Goal: Communication & Community: Ask a question

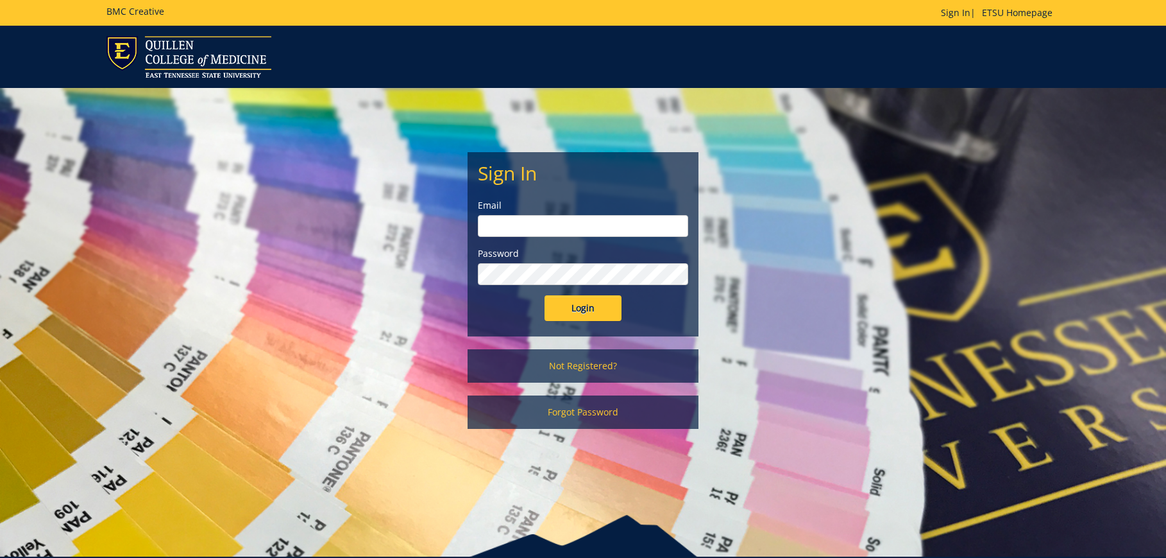
click at [583, 223] on input "email" at bounding box center [583, 226] width 210 height 22
type input "[EMAIL_ADDRESS][DOMAIN_NAME]"
click at [545, 295] on input "Login" at bounding box center [583, 308] width 77 height 26
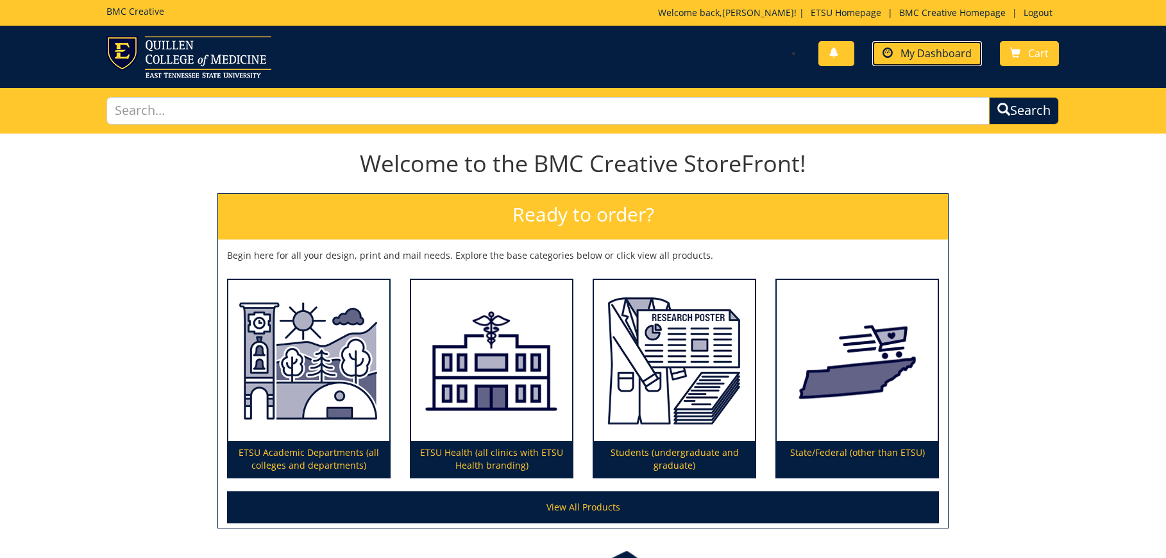
click at [957, 61] on link "My Dashboard" at bounding box center [928, 53] width 110 height 25
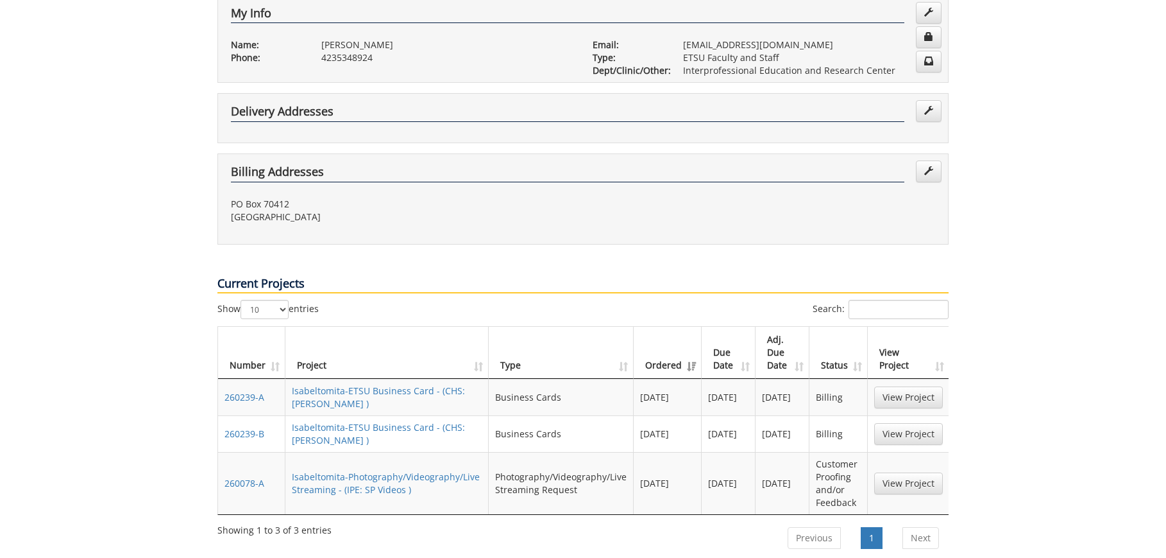
scroll to position [385, 0]
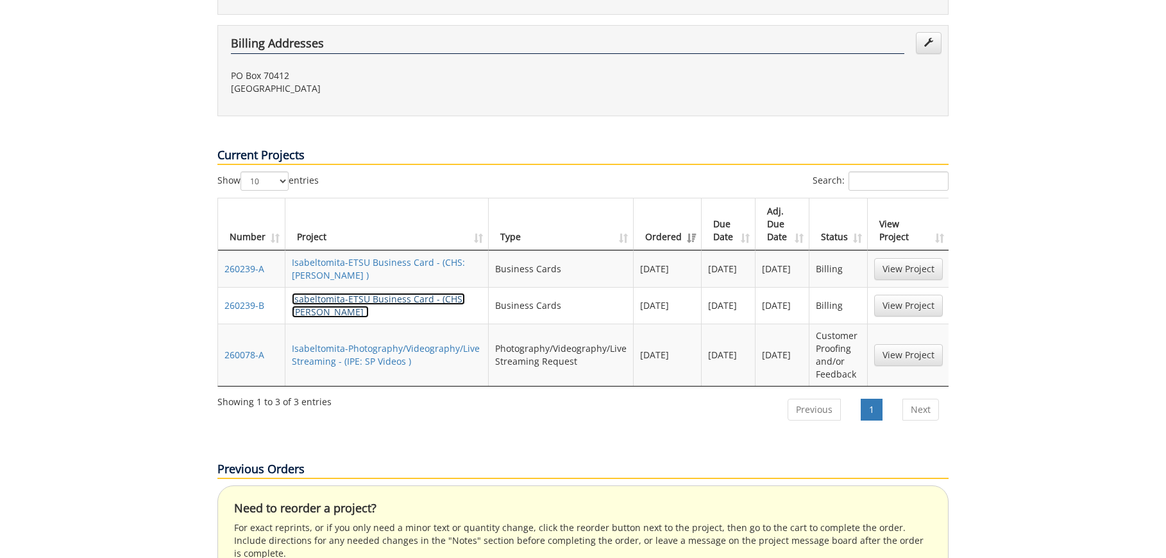
click at [400, 293] on link "Isabeltomita-ETSU Business Card - (CHS: Jones BC )" at bounding box center [378, 305] width 173 height 25
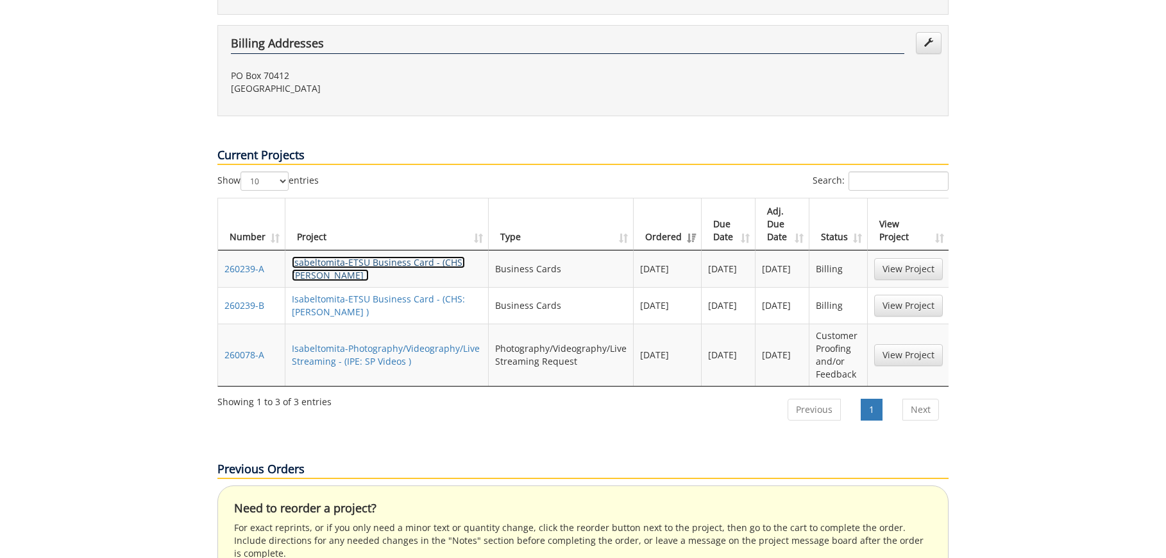
click at [344, 256] on link "Isabeltomita-ETSU Business Card - (CHS: Horne BC )" at bounding box center [378, 268] width 173 height 25
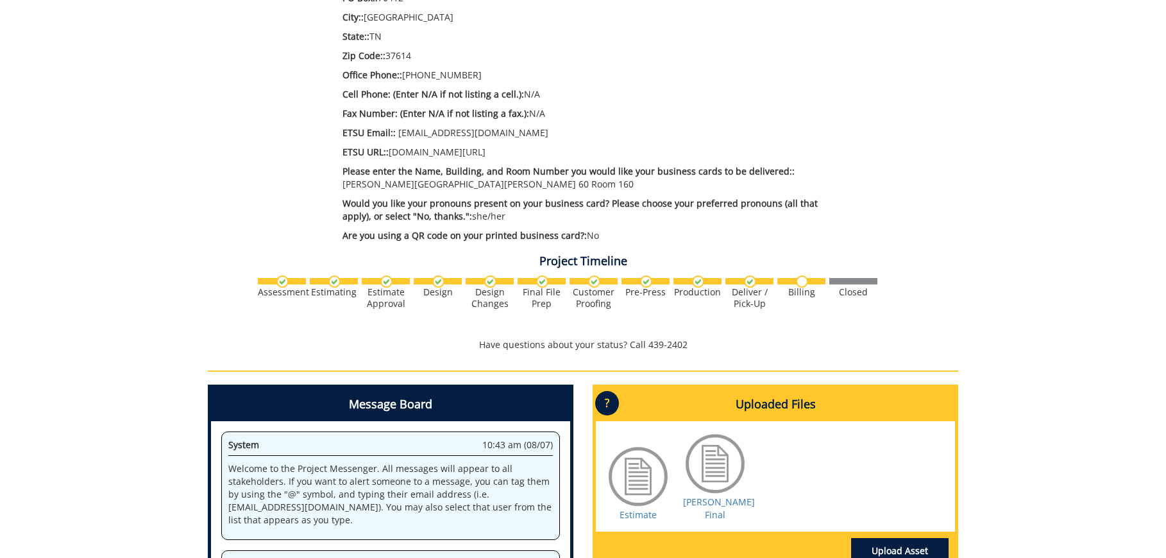
scroll to position [769, 0]
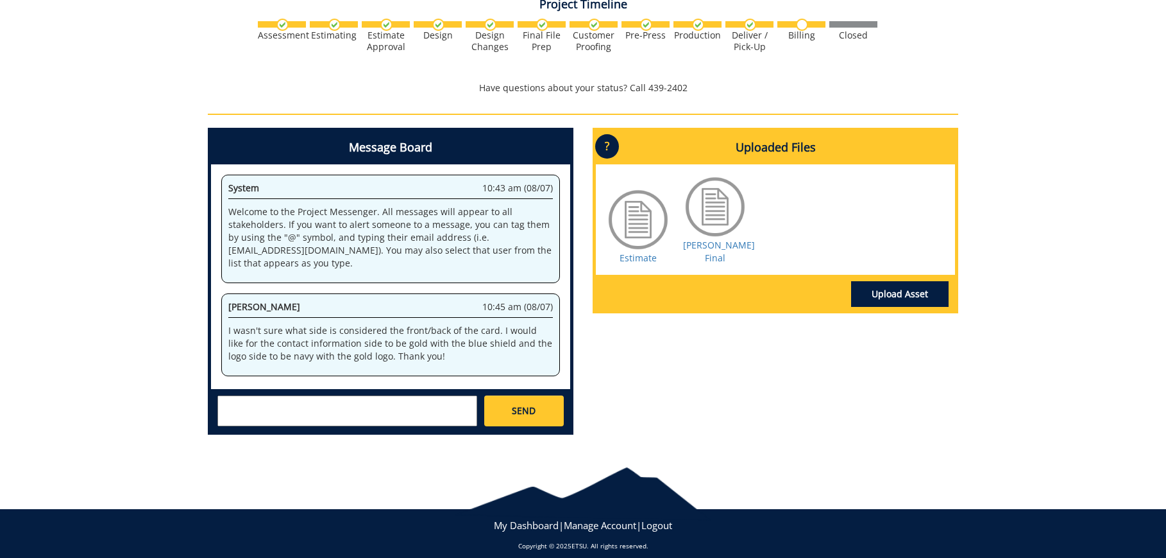
scroll to position [781, 0]
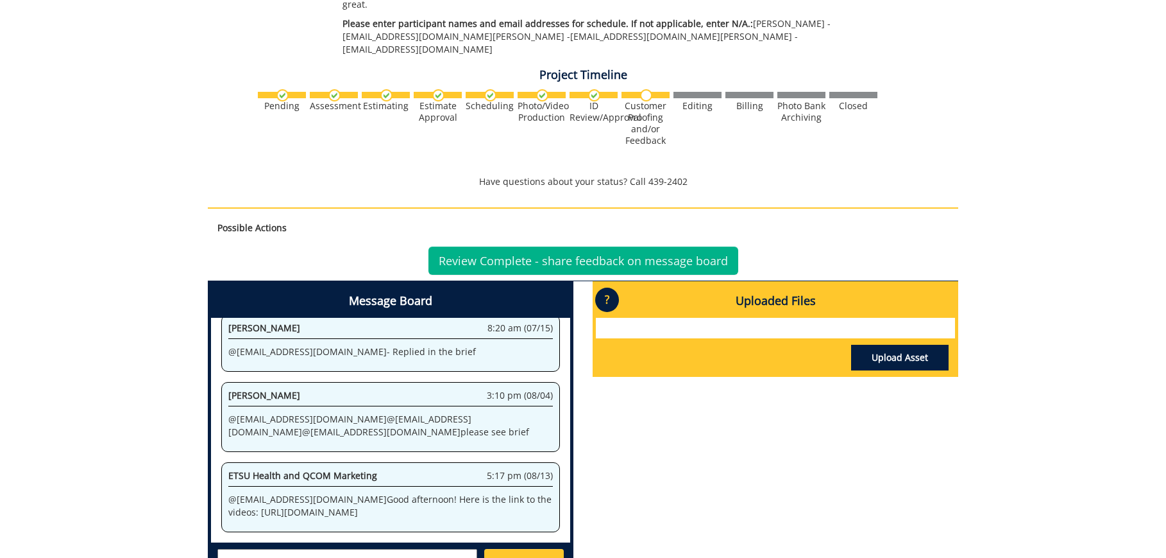
scroll to position [577, 0]
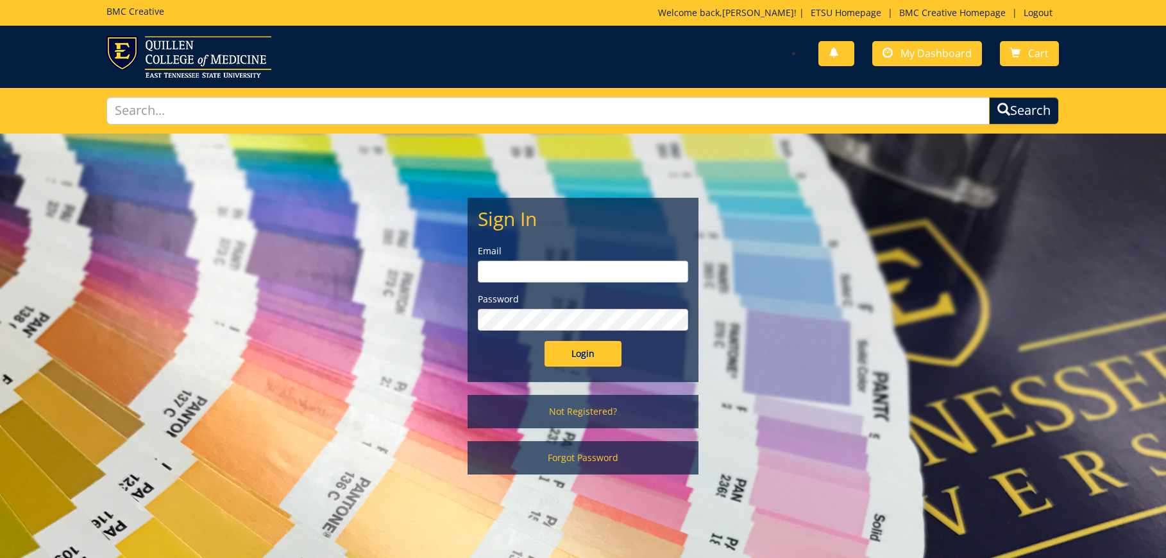
click at [651, 275] on input "email" at bounding box center [583, 271] width 210 height 22
type input "[EMAIL_ADDRESS][DOMAIN_NAME]"
click at [545, 341] on input "Login" at bounding box center [583, 354] width 77 height 26
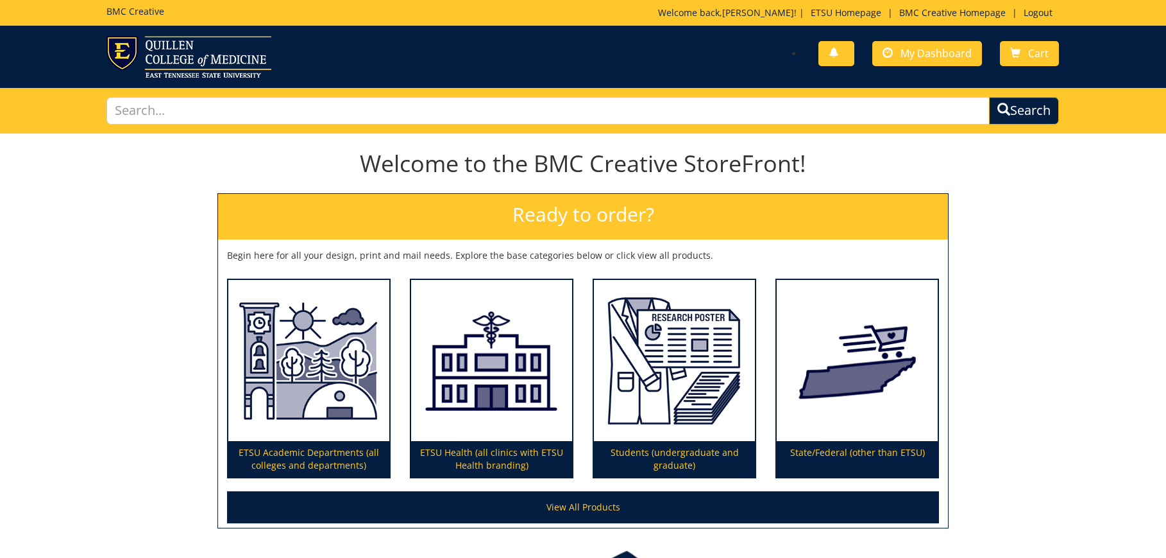
click at [945, 40] on div "You have no new notifications My Dashboard Cart" at bounding box center [826, 54] width 486 height 37
click at [939, 51] on span "My Dashboard" at bounding box center [936, 53] width 71 height 14
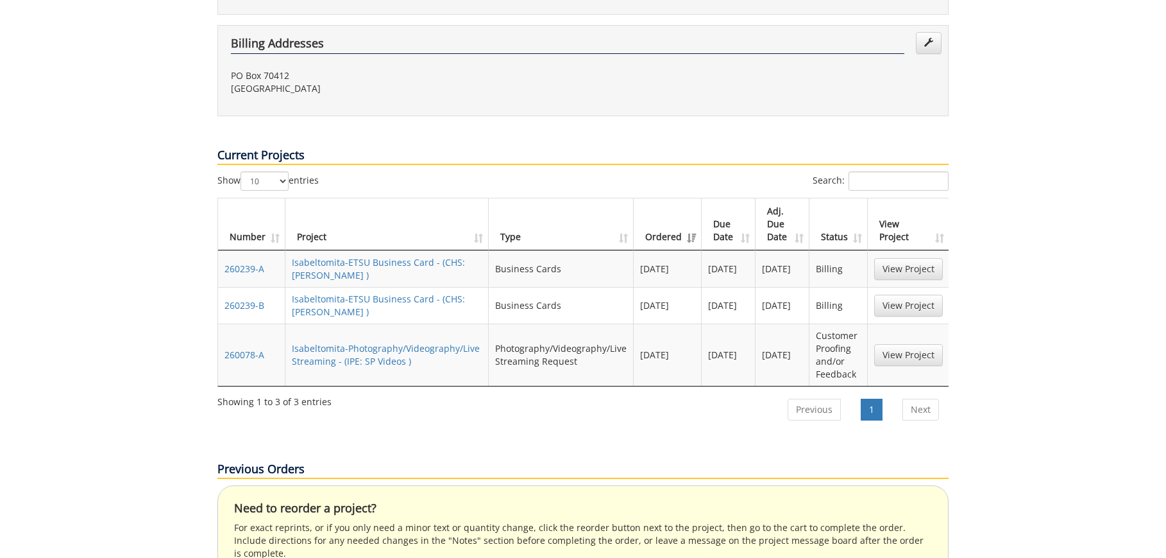
scroll to position [513, 0]
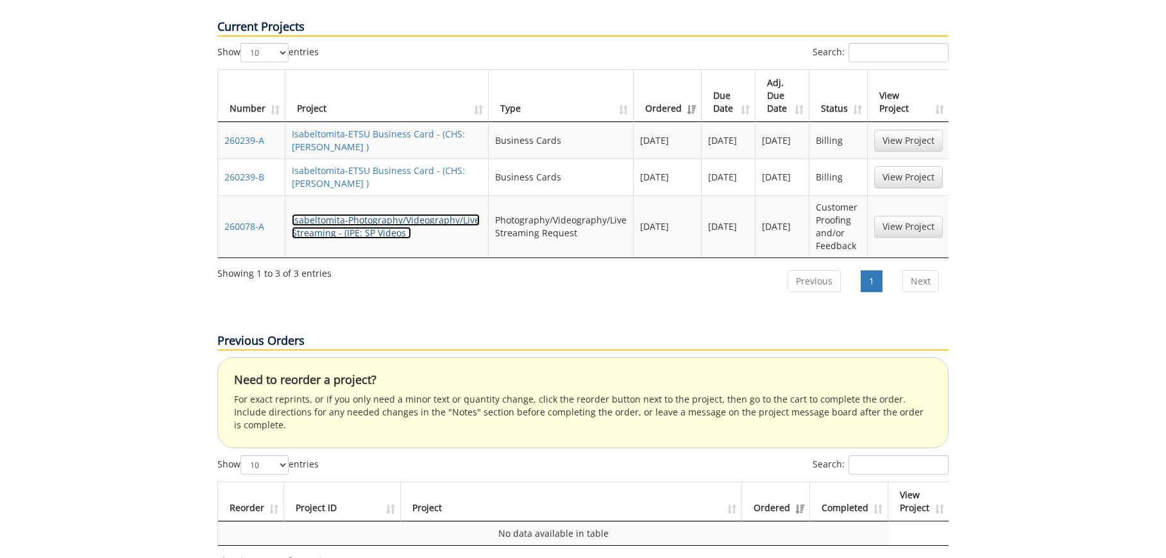
click at [334, 214] on link "Isabeltomita-Photography/Videography/Live Streaming - (IPE: SP Videos )" at bounding box center [386, 226] width 188 height 25
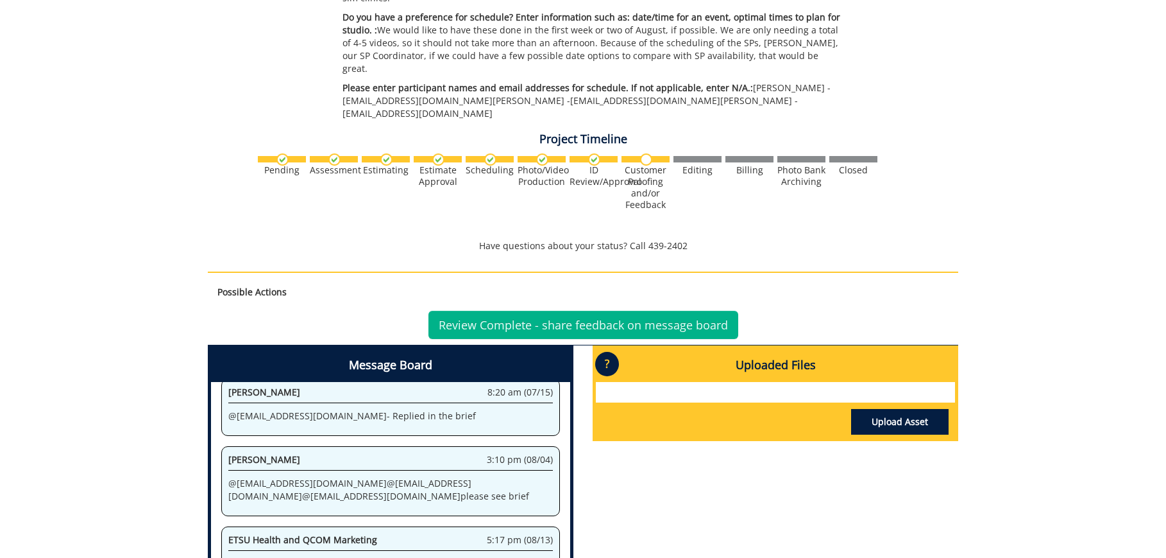
scroll to position [640, 0]
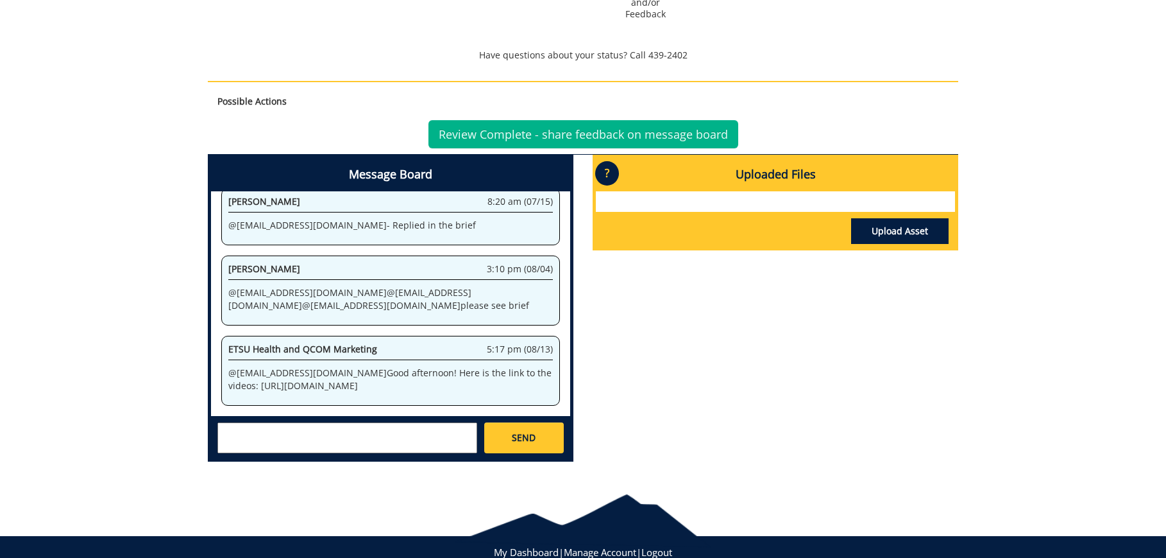
drag, startPoint x: 396, startPoint y: 341, endPoint x: 212, endPoint y: 316, distance: 185.9
click at [212, 316] on div "System 12:49 pm (07/14) Welcome to the Project Messenger. All messages will app…" at bounding box center [390, 303] width 359 height 225
copy p "https://etsu365-my.sharepoint.com/:f:/g/personal/gougeja_etsu_edu/EpLskIdk845Hh…"
drag, startPoint x: 312, startPoint y: 345, endPoint x: 221, endPoint y: 313, distance: 96.0
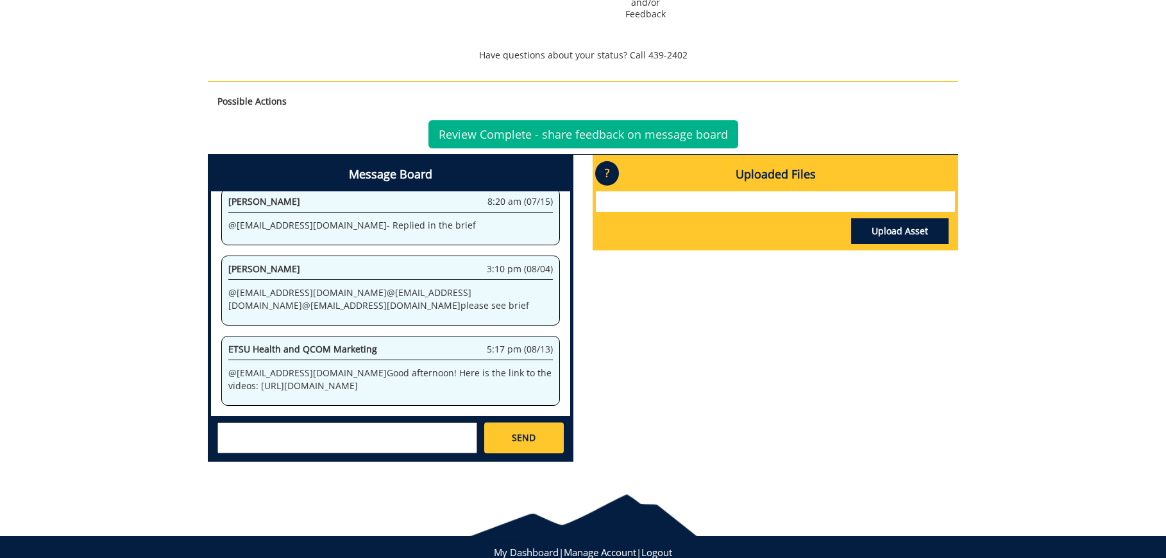
click at [221, 336] on div "ETSU Health and QCOM Marketing 5:17 pm (08/13) @ tomitai@etsu.edu Good afternoo…" at bounding box center [390, 371] width 339 height 70
copy p "https://etsu365-my.sharepoint.com/:f:/g/personal/gougeja_etsu_edu/EpLskIdk845Hh…"
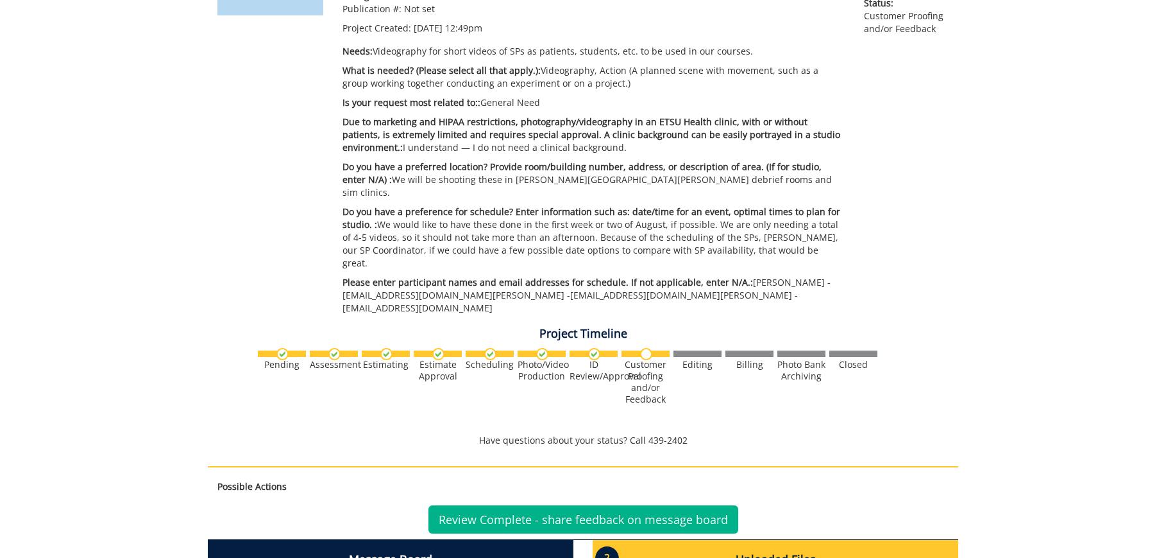
scroll to position [0, 0]
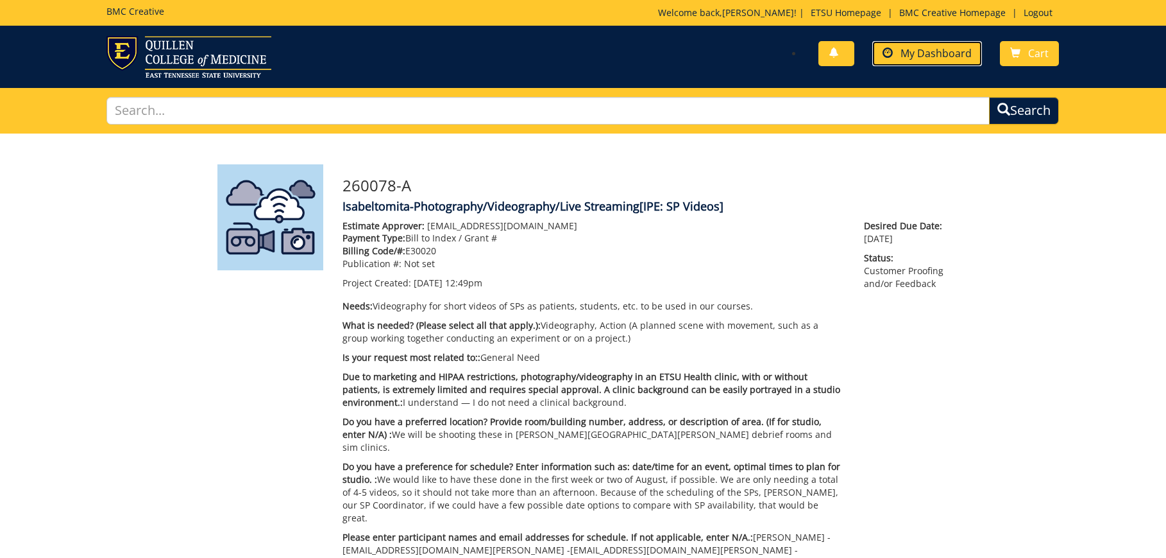
click at [894, 44] on link "My Dashboard" at bounding box center [928, 53] width 110 height 25
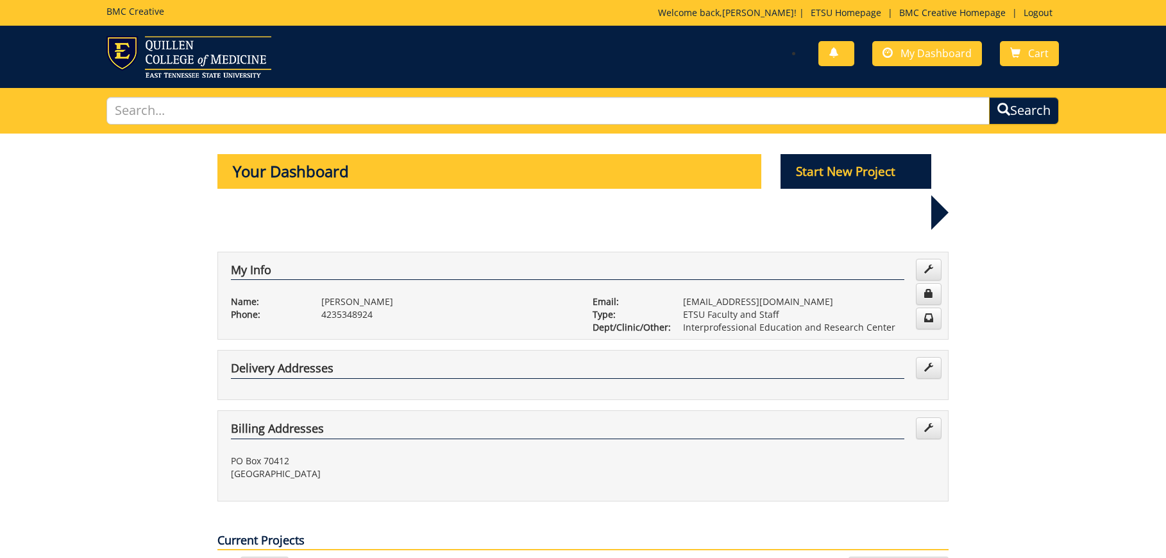
scroll to position [385, 0]
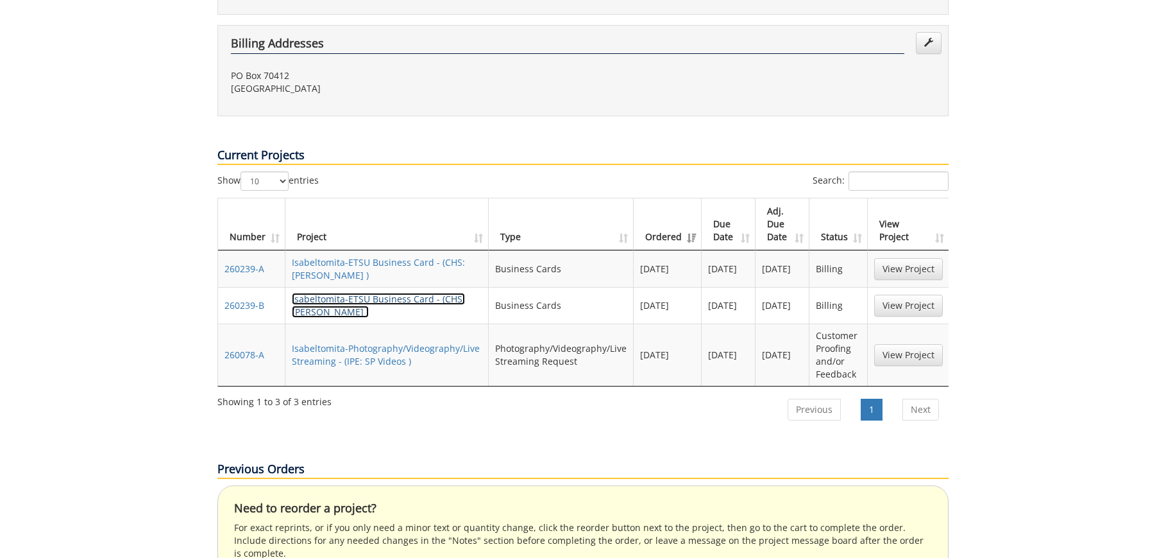
click at [374, 293] on link "Isabeltomita-ETSU Business Card - (CHS: [PERSON_NAME] )" at bounding box center [378, 305] width 173 height 25
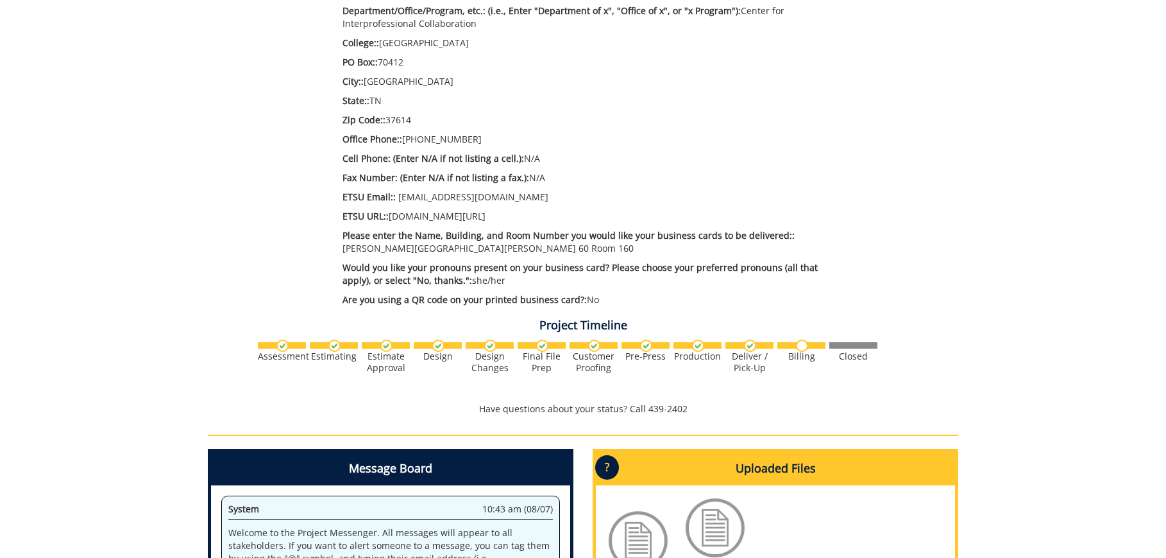
scroll to position [769, 0]
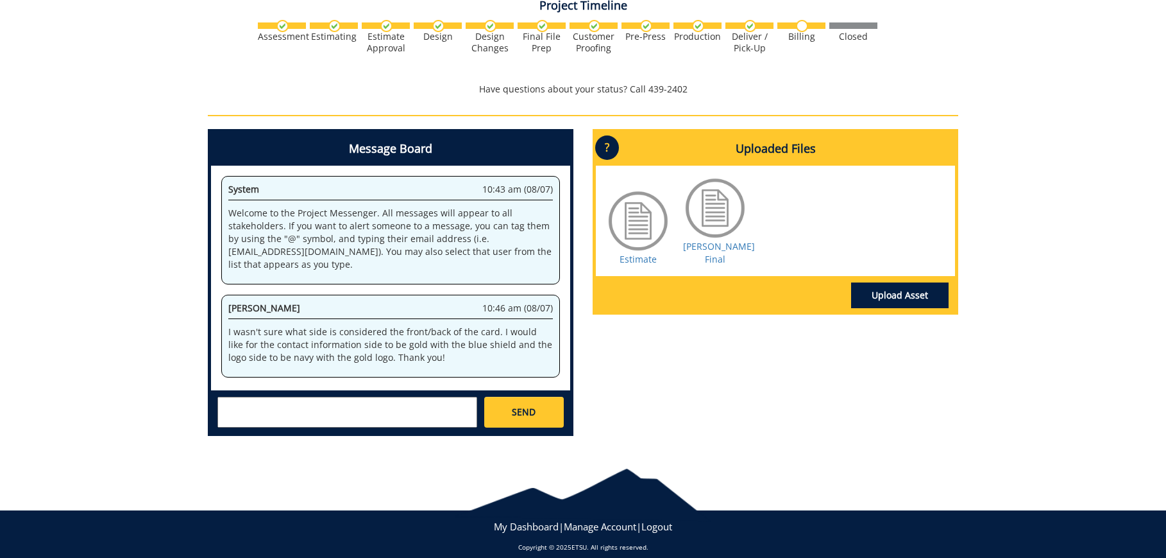
click at [321, 414] on textarea at bounding box center [347, 411] width 260 height 31
type textarea "G"
drag, startPoint x: 343, startPoint y: 407, endPoint x: 257, endPoint y: 405, distance: 86.0
click at [257, 405] on textarea "Hello. I received these cards [DATE], but there were only 120 cards in that del…" at bounding box center [347, 411] width 260 height 31
click at [647, 253] on link "Estimate" at bounding box center [638, 259] width 37 height 12
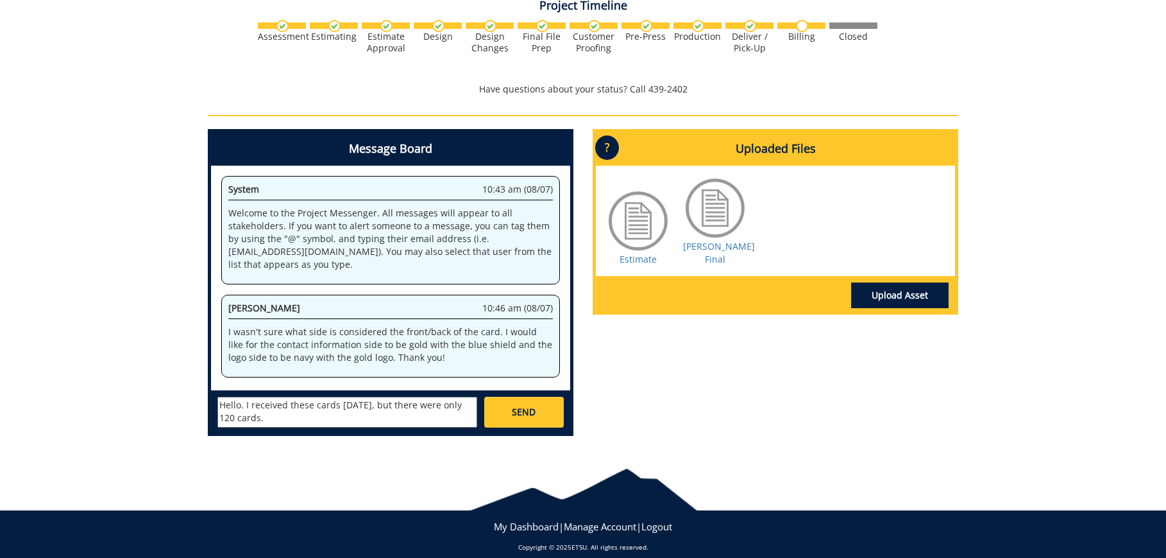
click at [373, 406] on textarea "Hello. I received these cards [DATE], but there were only 120 cards." at bounding box center [347, 411] width 260 height 31
drag, startPoint x: 271, startPoint y: 406, endPoint x: 262, endPoint y: 406, distance: 8.3
click at [262, 406] on textarea "Hello. I received these cards [DATE], but there were only 120 cards. I ordered …" at bounding box center [347, 411] width 260 height 31
click at [262, 405] on textarea "Hello. I received these cards [DATE], but there were only 120 cards. I ordered …" at bounding box center [347, 411] width 260 height 31
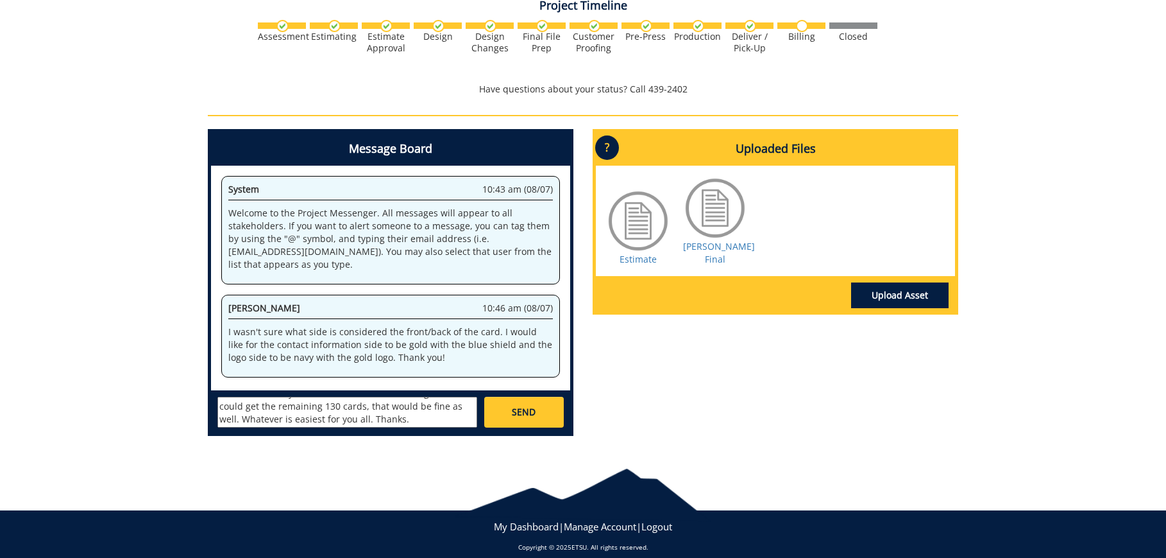
type textarea "Hello. I received these cards [DATE], but there were only 120 cards. I ordered …"
click at [522, 405] on span "SEND" at bounding box center [524, 411] width 24 height 13
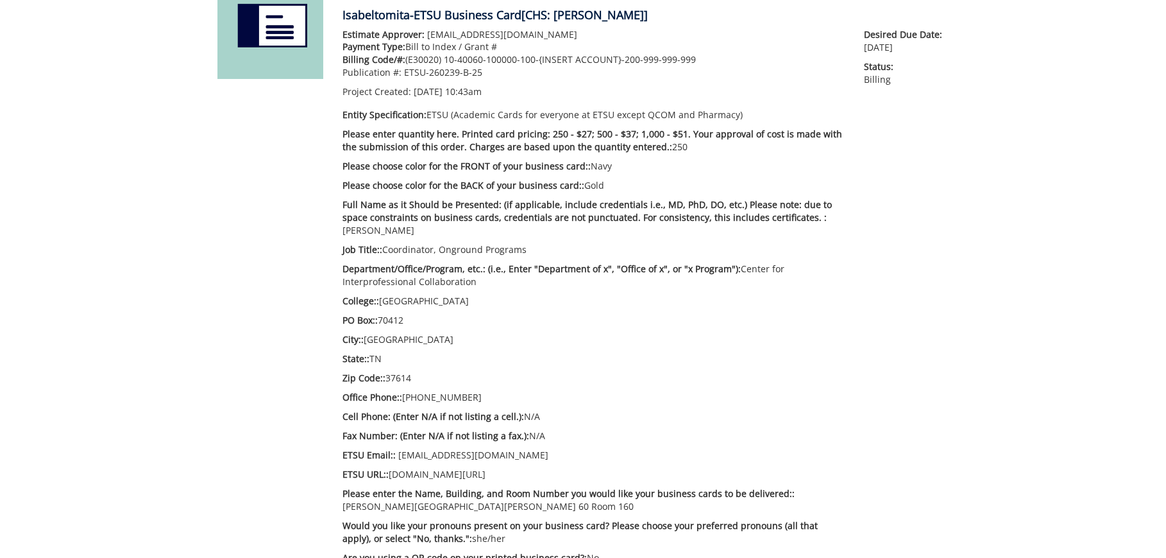
scroll to position [0, 0]
